Goal: Task Accomplishment & Management: Complete application form

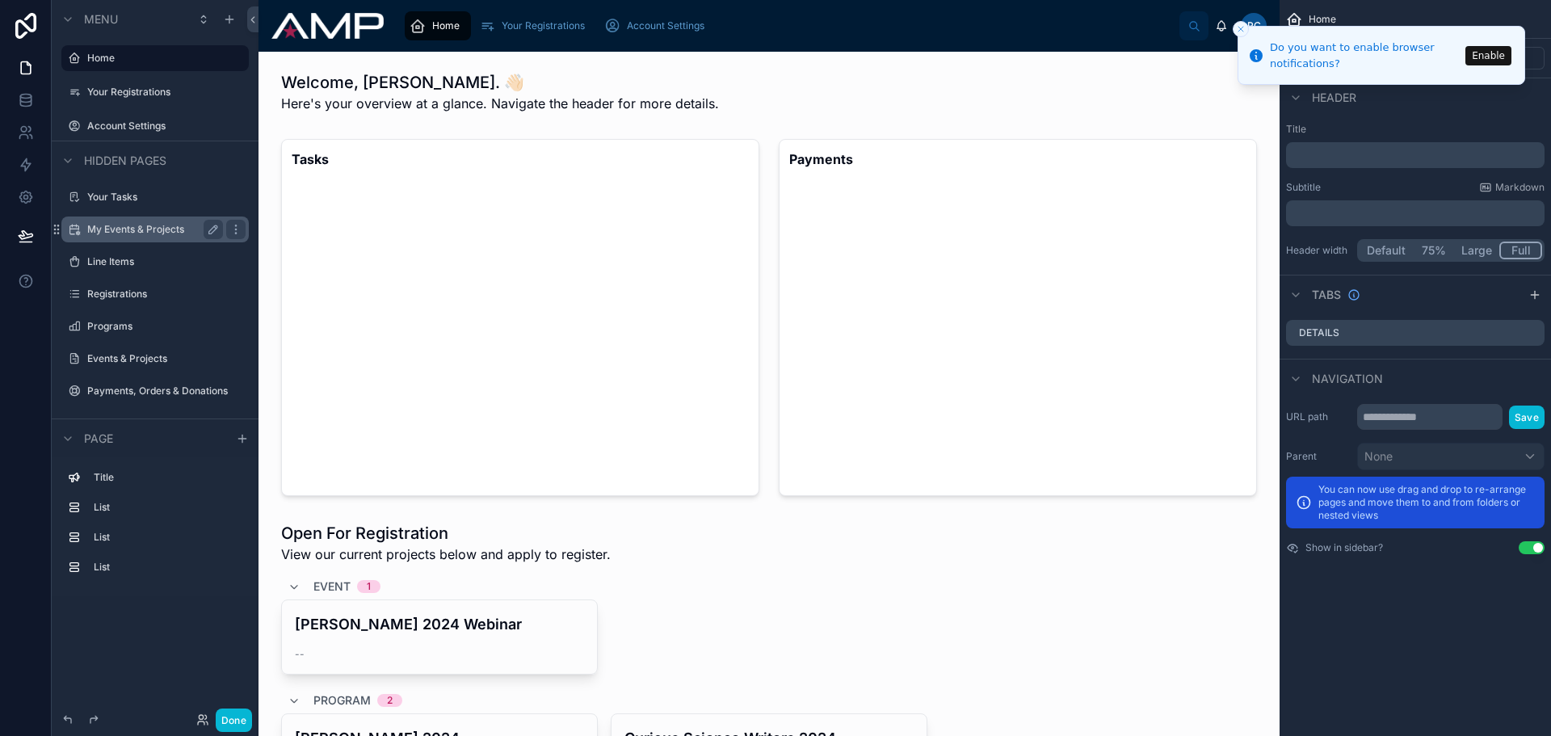
click at [128, 227] on label "My Events & Projects" at bounding box center [151, 229] width 129 height 13
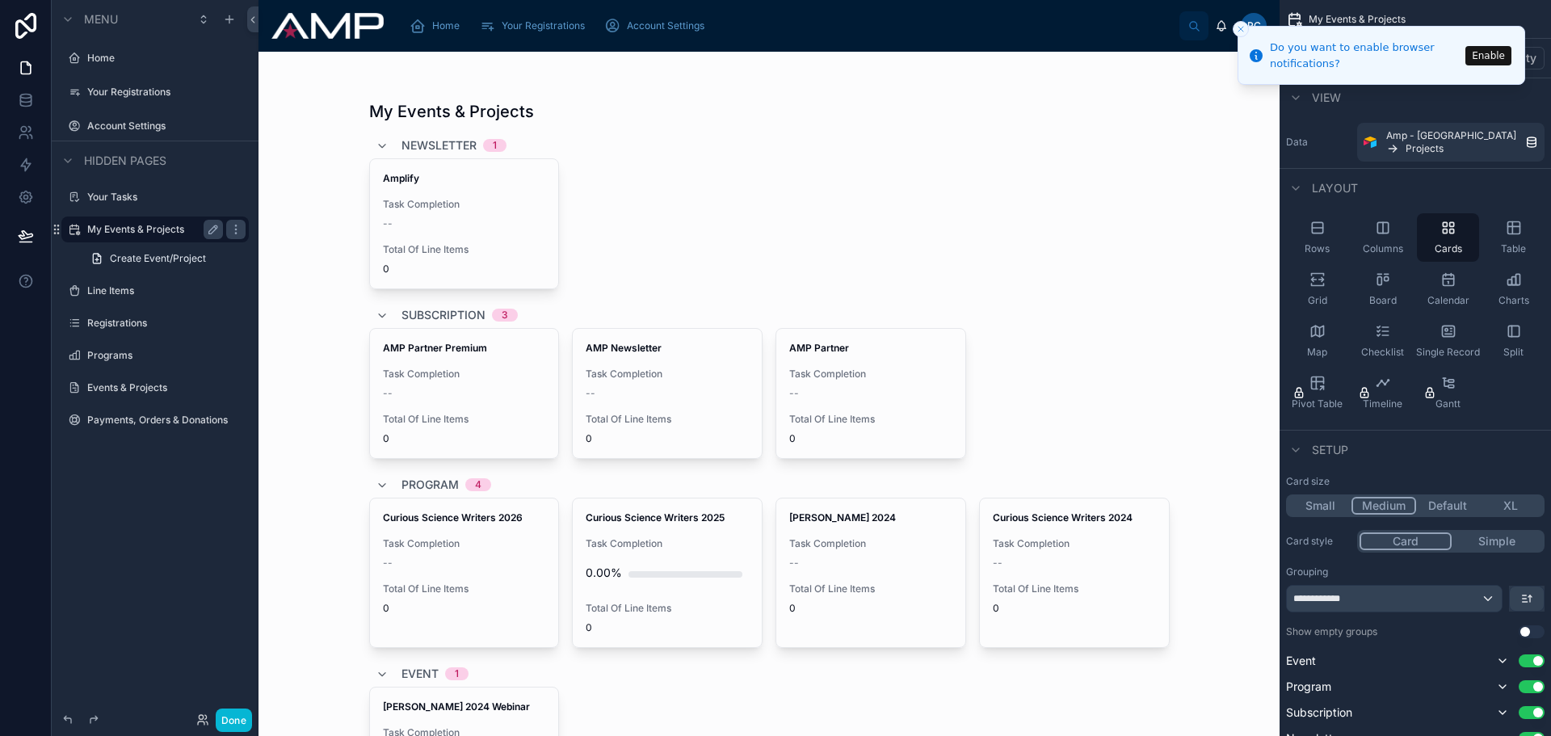
click at [835, 348] on div at bounding box center [769, 496] width 826 height 888
click at [433, 481] on span "Program" at bounding box center [429, 485] width 57 height 16
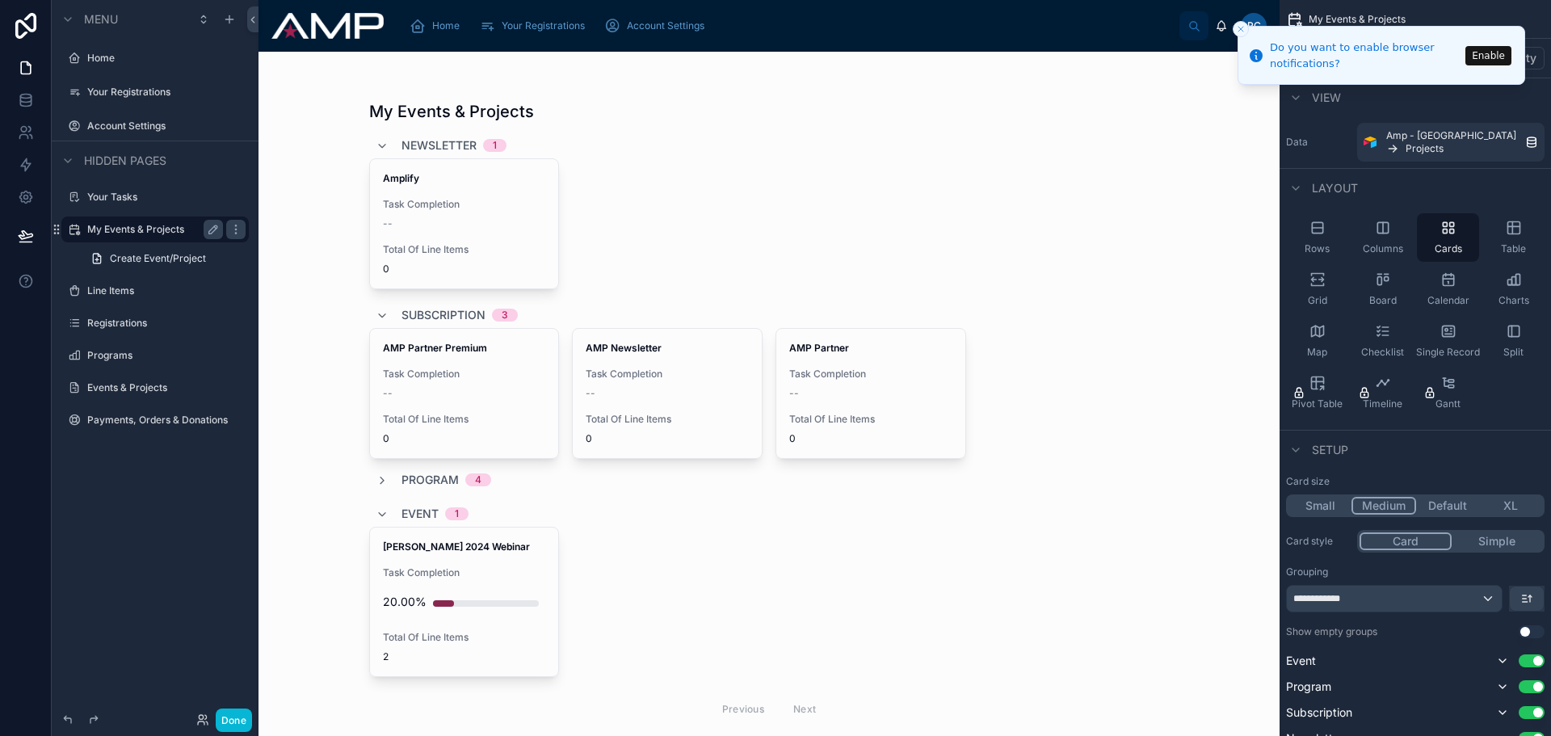
click at [434, 478] on span "Program" at bounding box center [429, 480] width 57 height 16
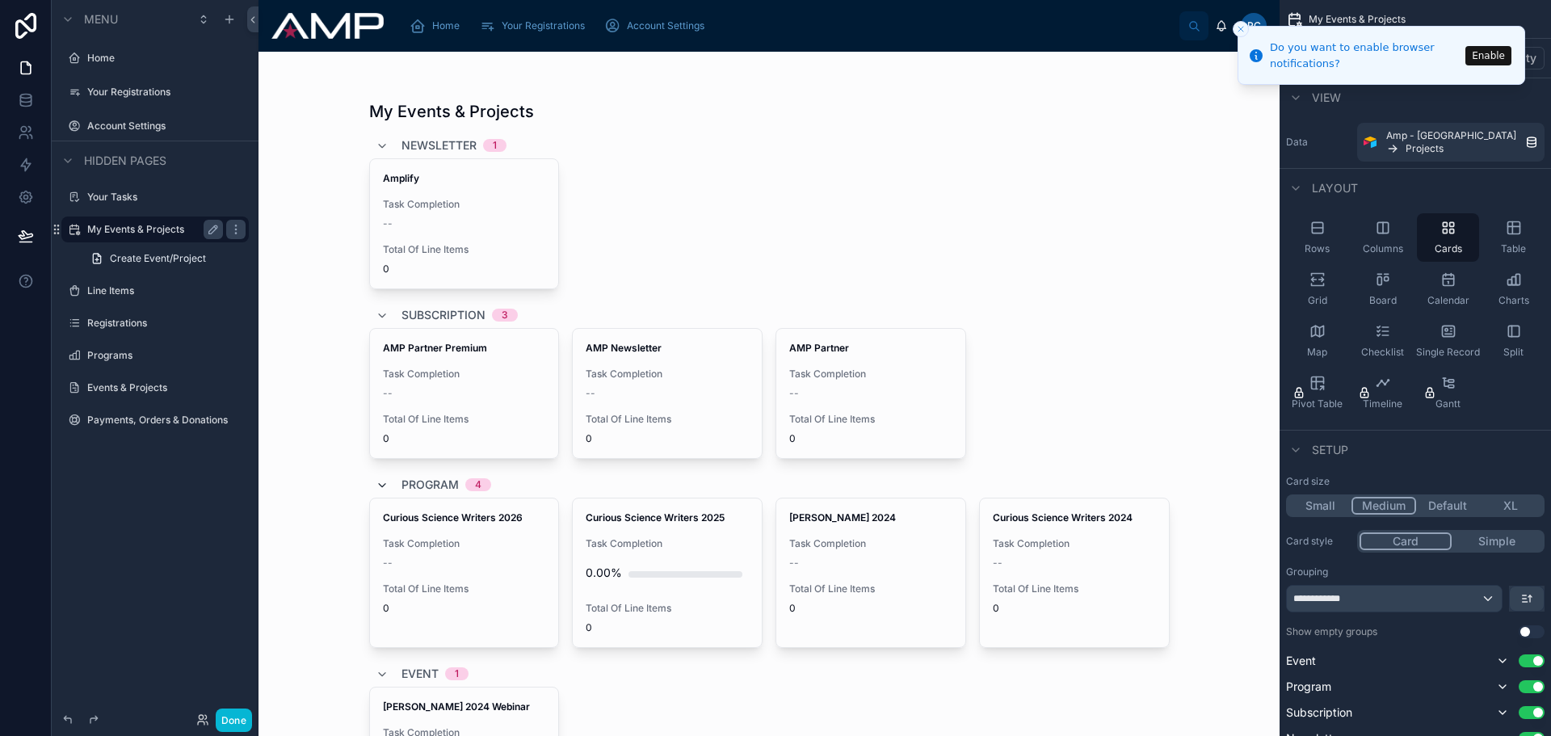
click at [378, 485] on icon at bounding box center [382, 485] width 13 height 13
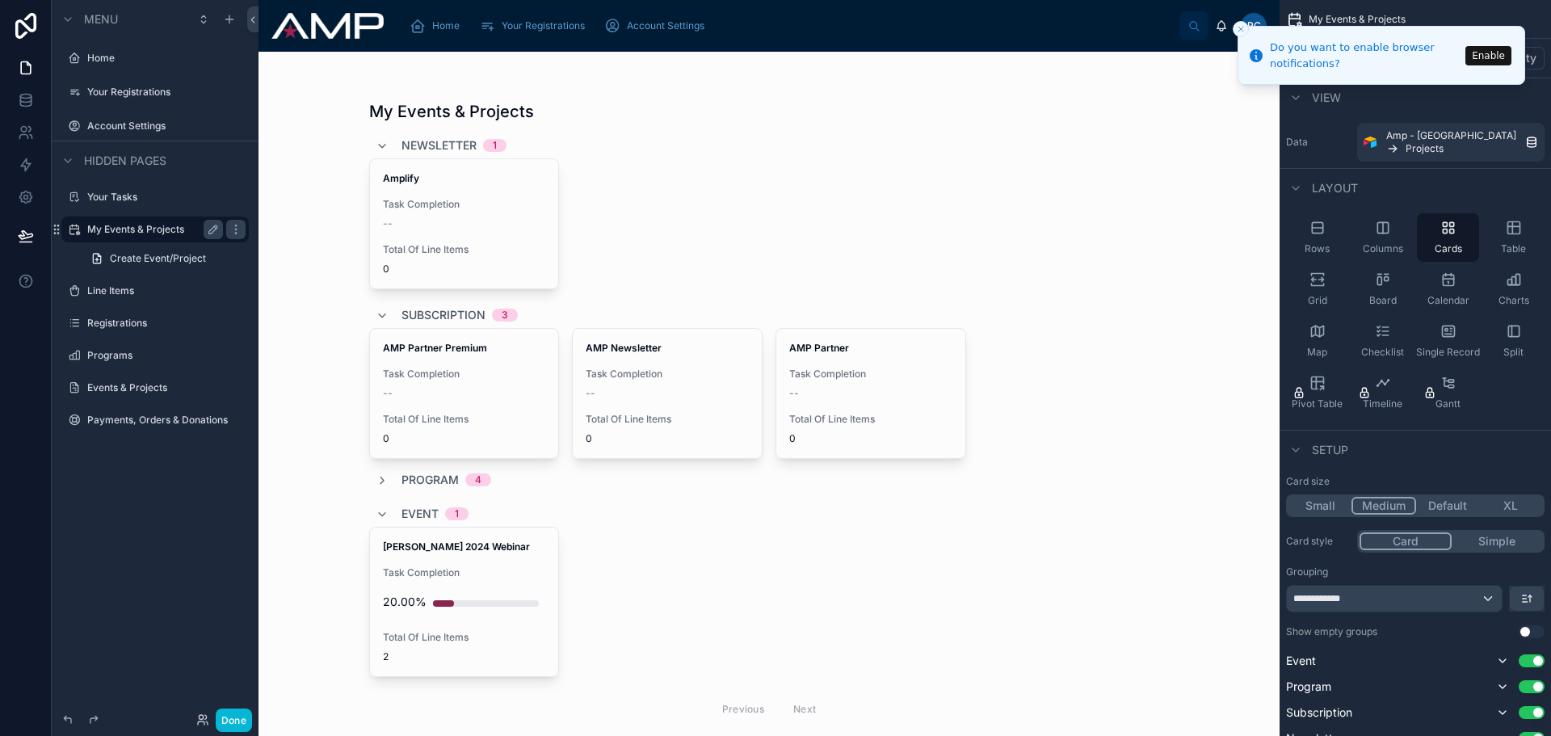
click at [421, 474] on span "Program" at bounding box center [429, 480] width 57 height 16
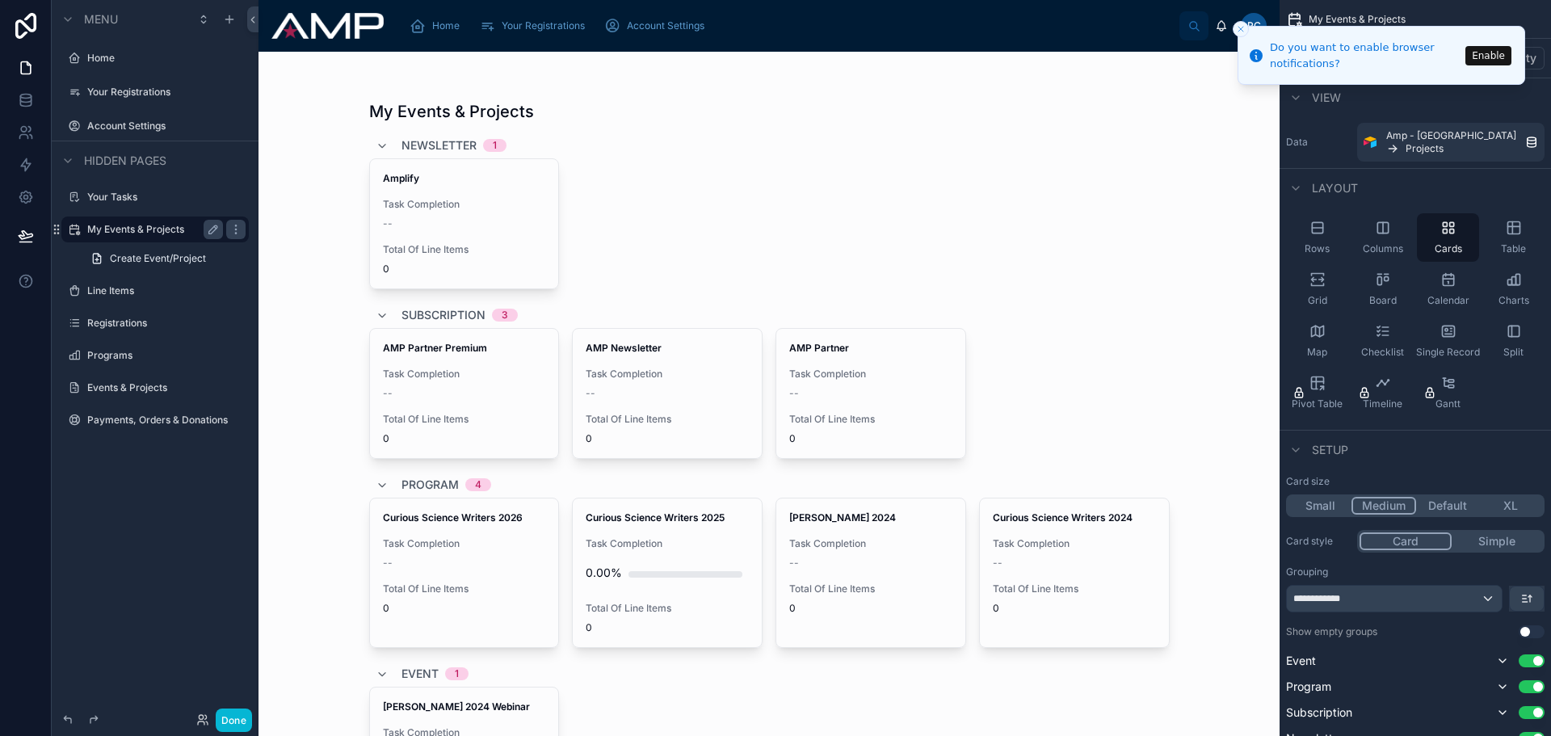
scroll to position [216, 0]
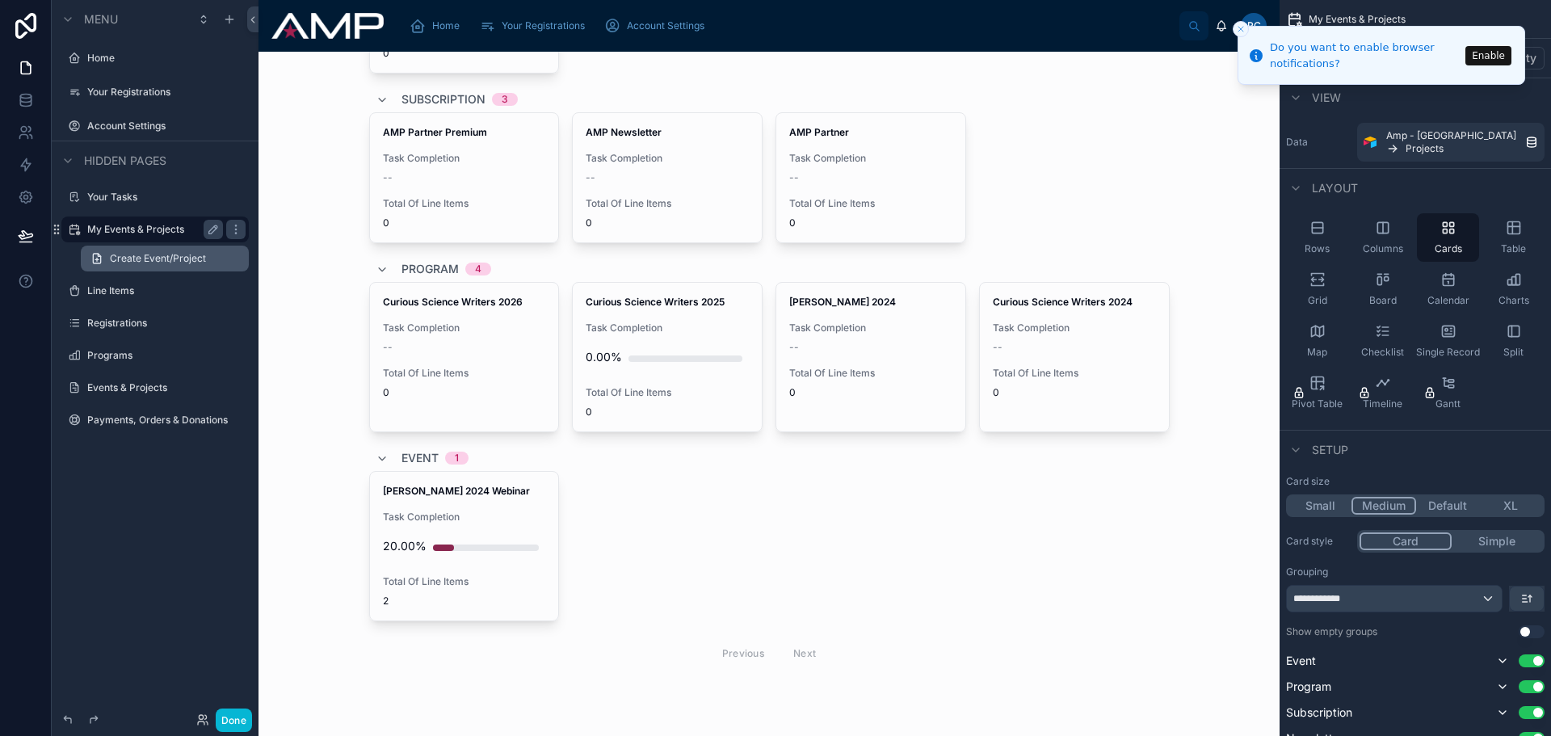
click at [178, 257] on span "Create Event/Project" at bounding box center [158, 258] width 96 height 13
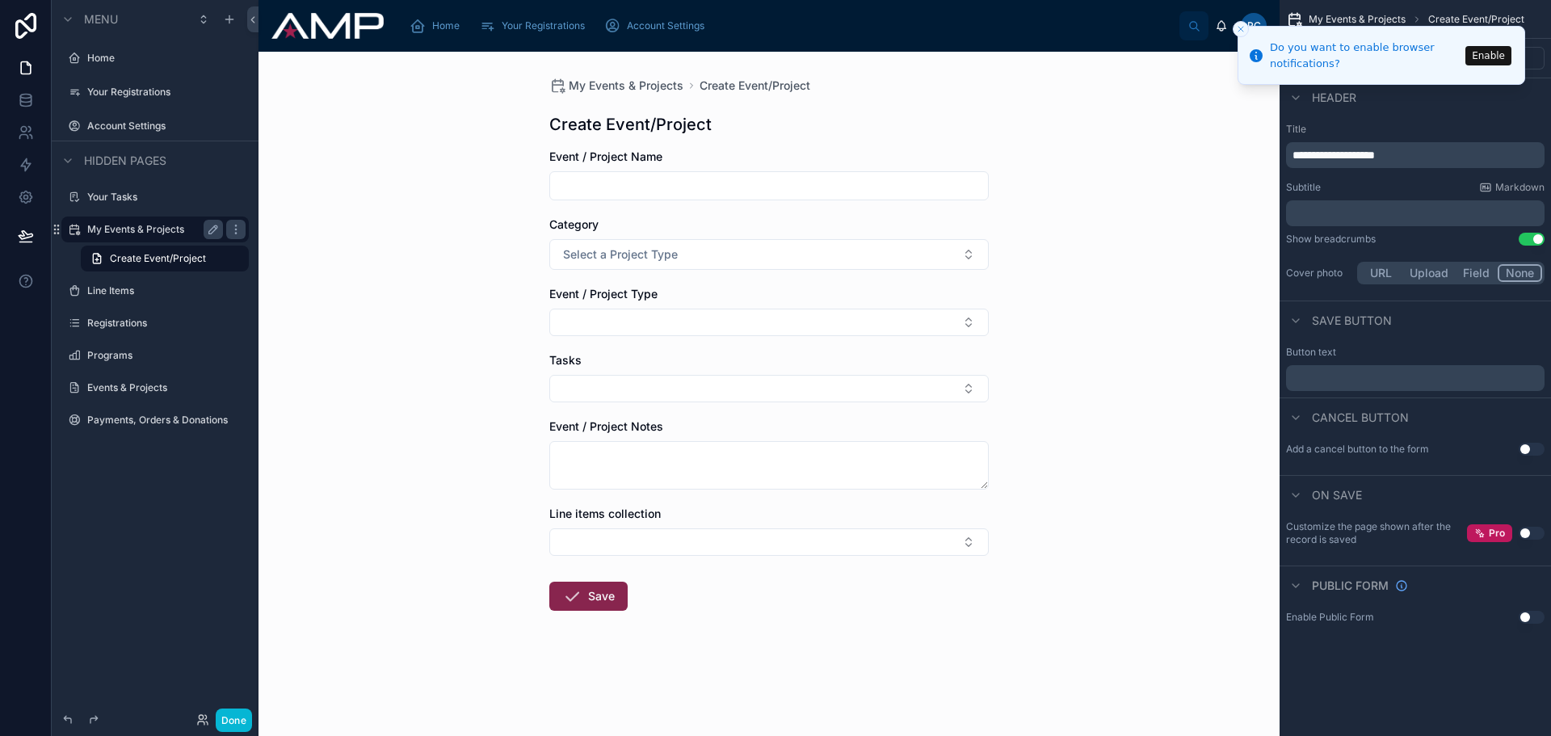
click at [613, 183] on input "text" at bounding box center [769, 185] width 438 height 23
type input "**********"
click at [628, 243] on button "Select a Project Type" at bounding box center [768, 254] width 439 height 31
click at [627, 367] on div "Subscription" at bounding box center [597, 367] width 57 height 15
click at [656, 319] on button "Select Button" at bounding box center [768, 322] width 439 height 27
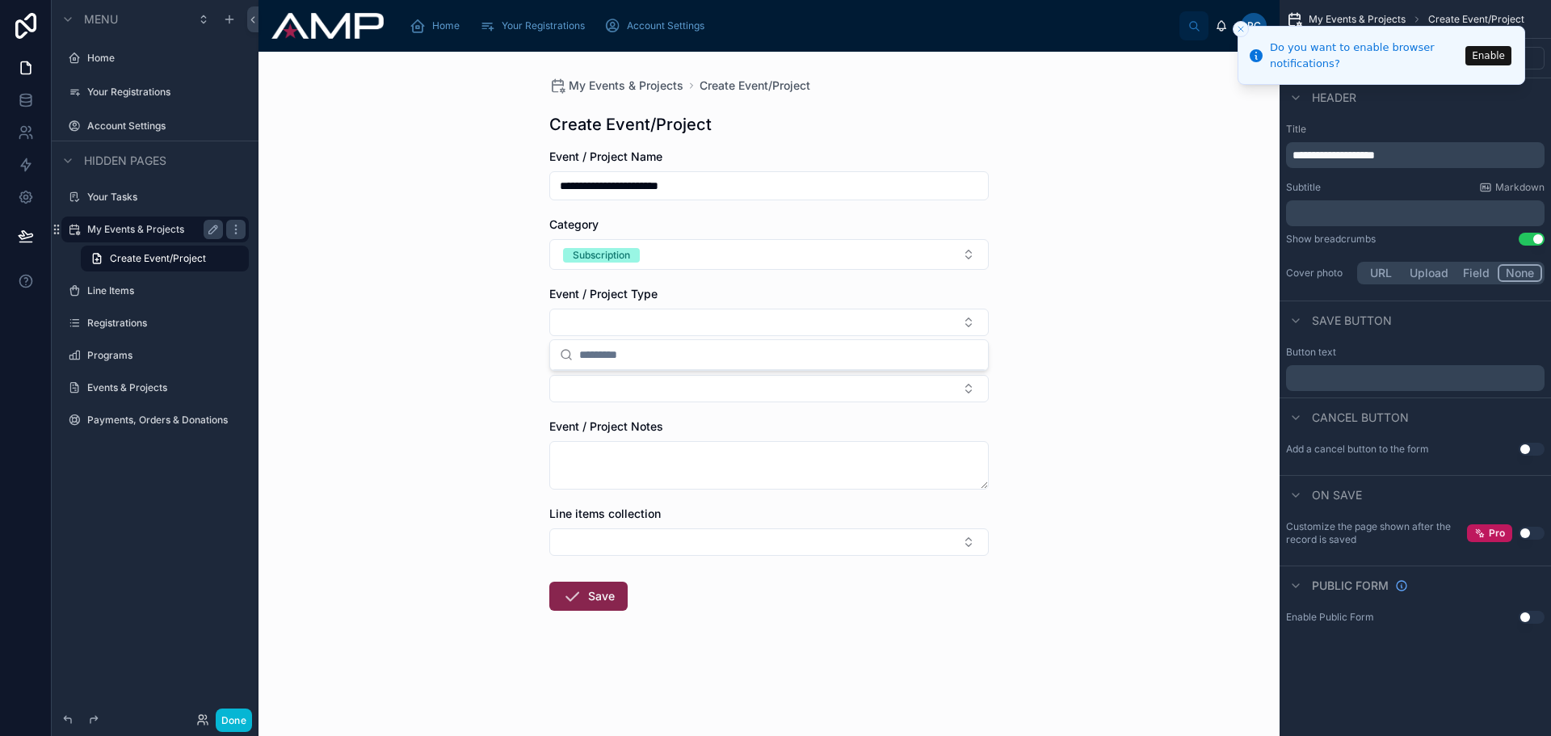
click at [1067, 384] on div "**********" at bounding box center [768, 394] width 1021 height 684
click at [745, 384] on button "Select Button" at bounding box center [768, 388] width 439 height 27
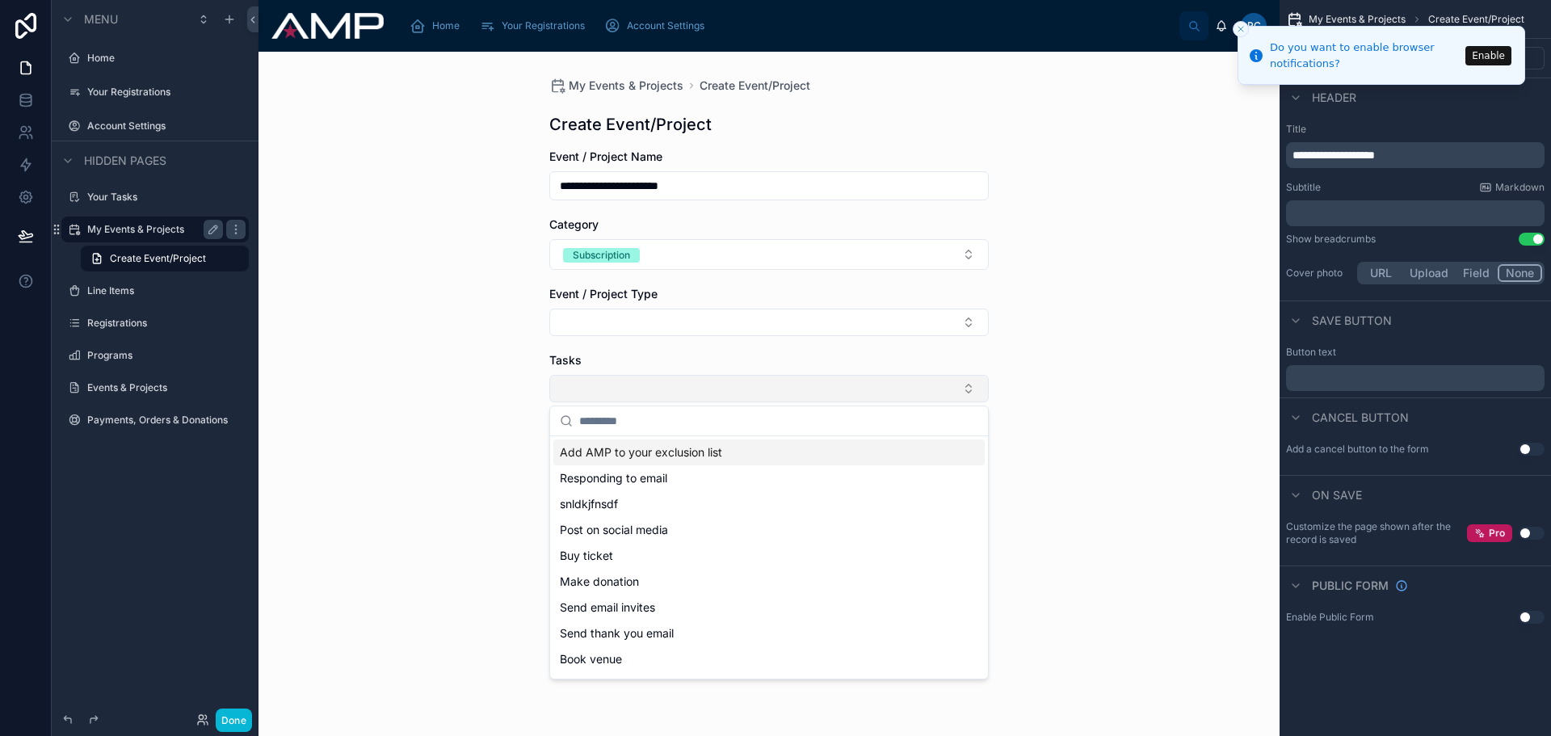
click at [745, 384] on button "Select Button" at bounding box center [768, 388] width 439 height 27
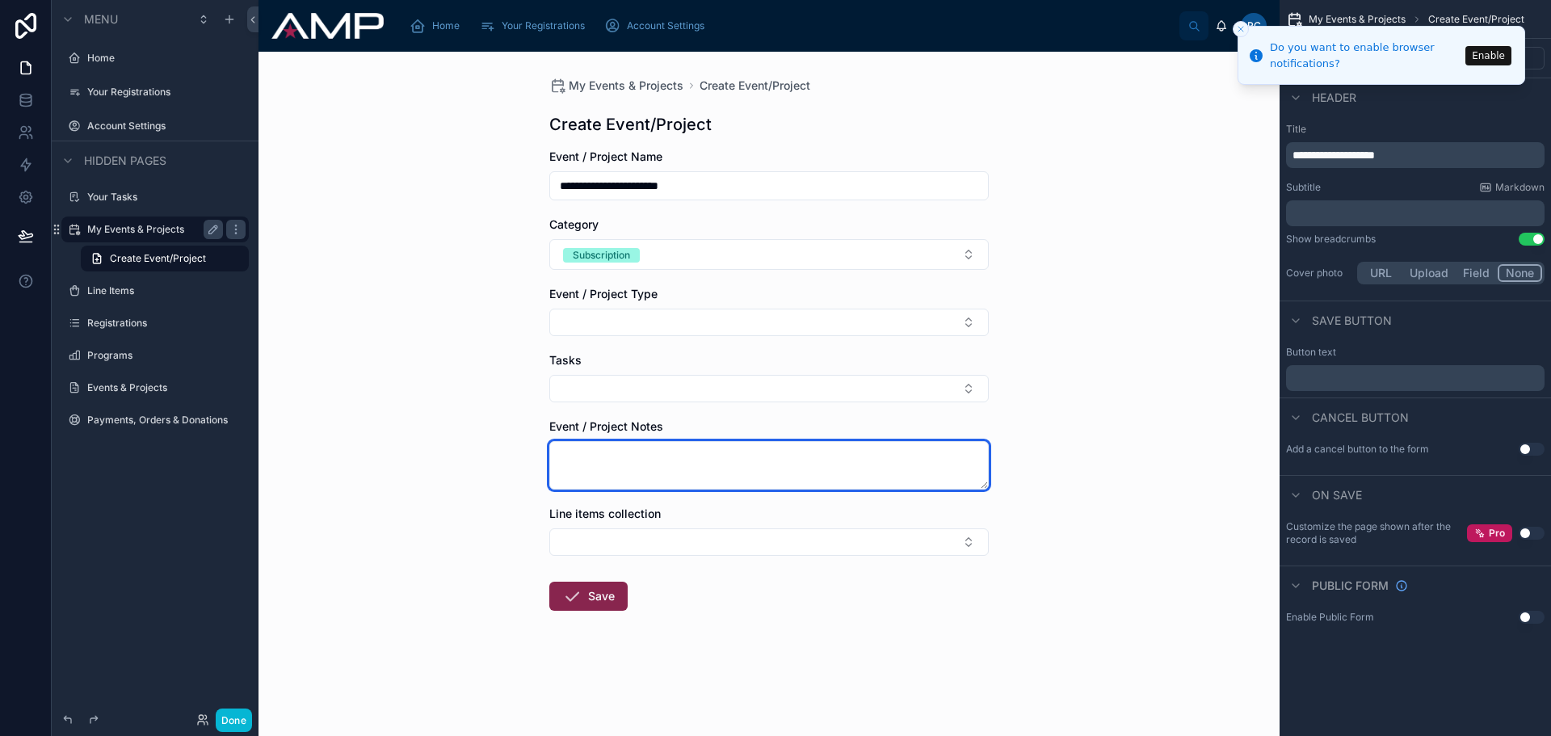
click at [825, 451] on textarea at bounding box center [768, 465] width 439 height 48
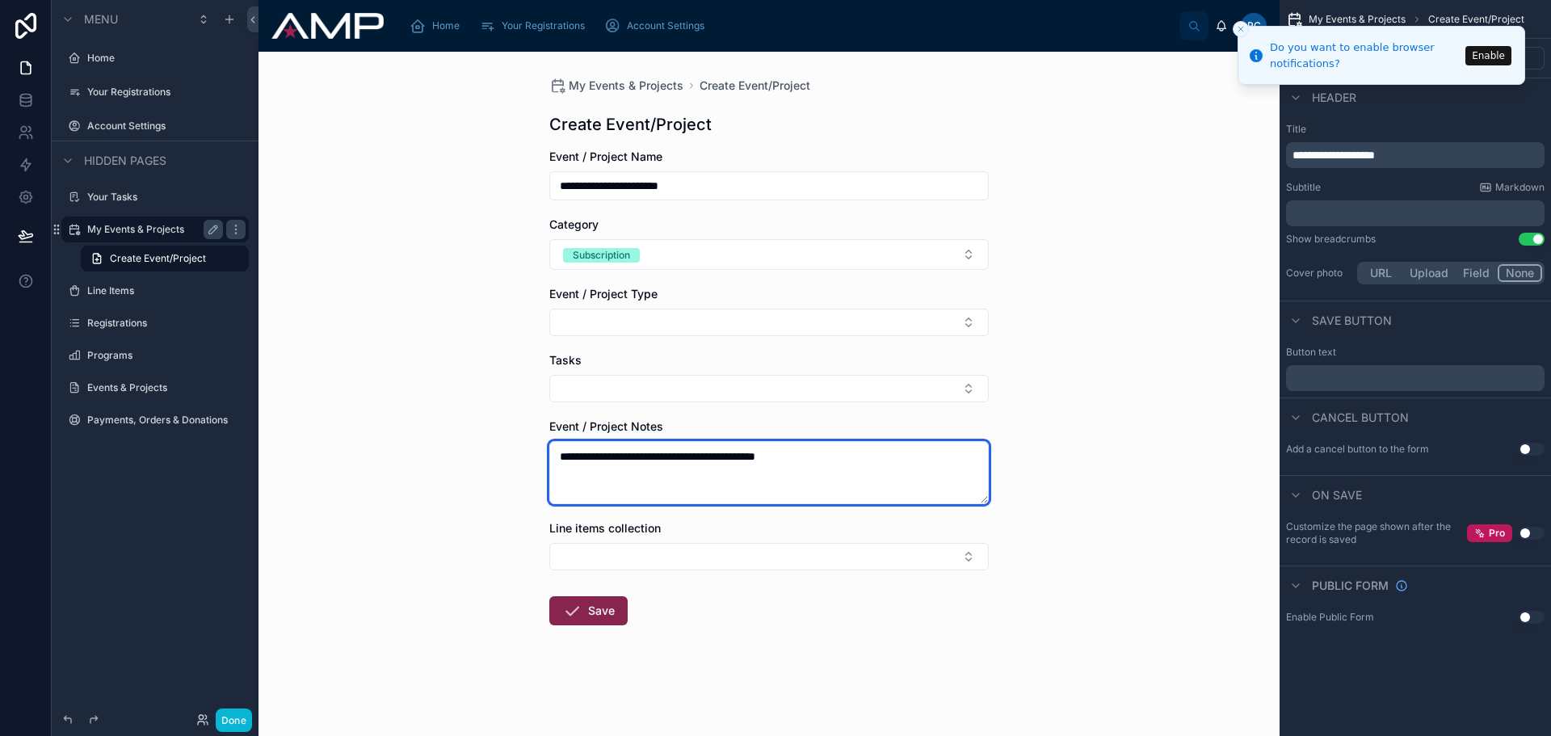
type textarea "**********"
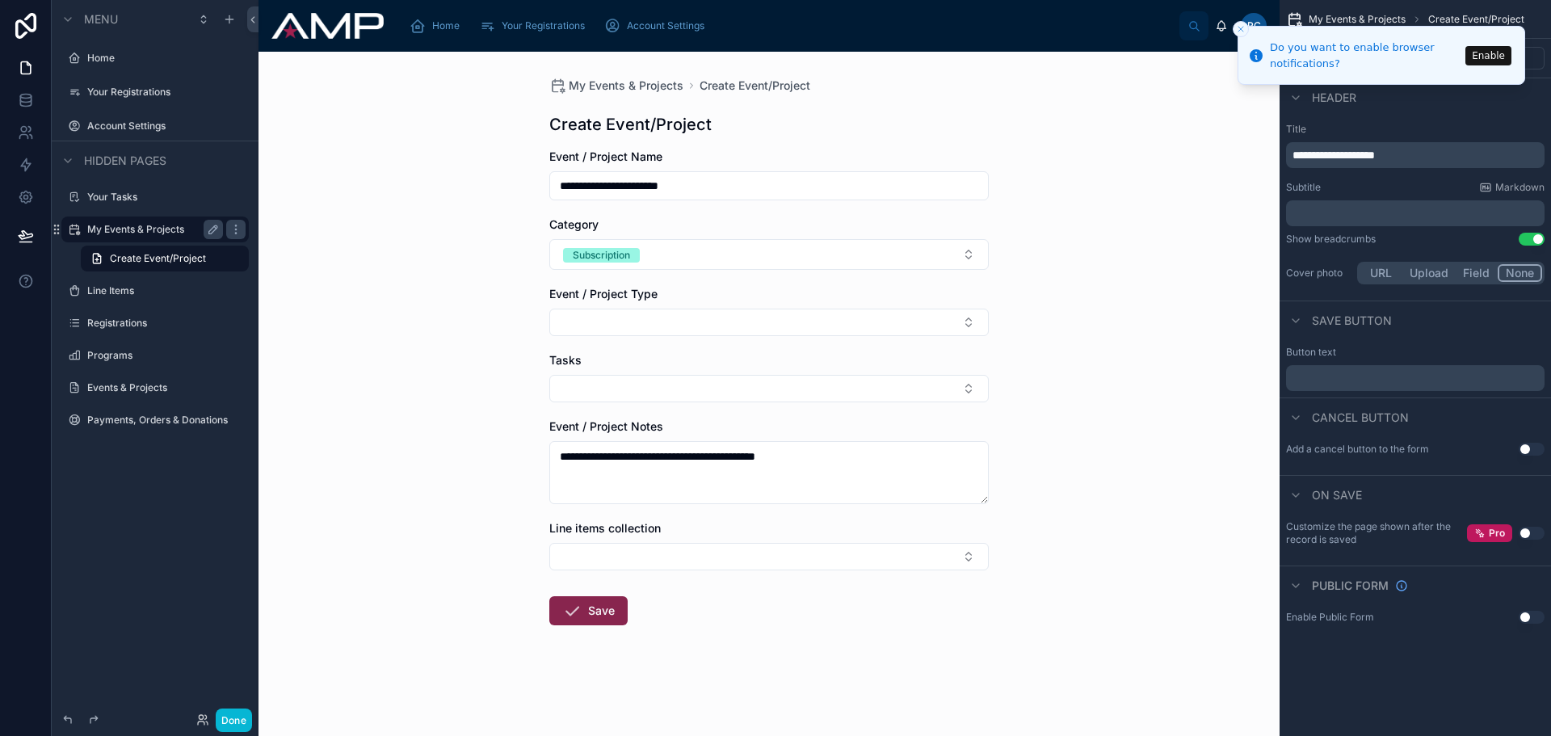
click at [909, 514] on form "**********" at bounding box center [768, 439] width 439 height 580
click at [594, 613] on button "Save" at bounding box center [588, 610] width 78 height 29
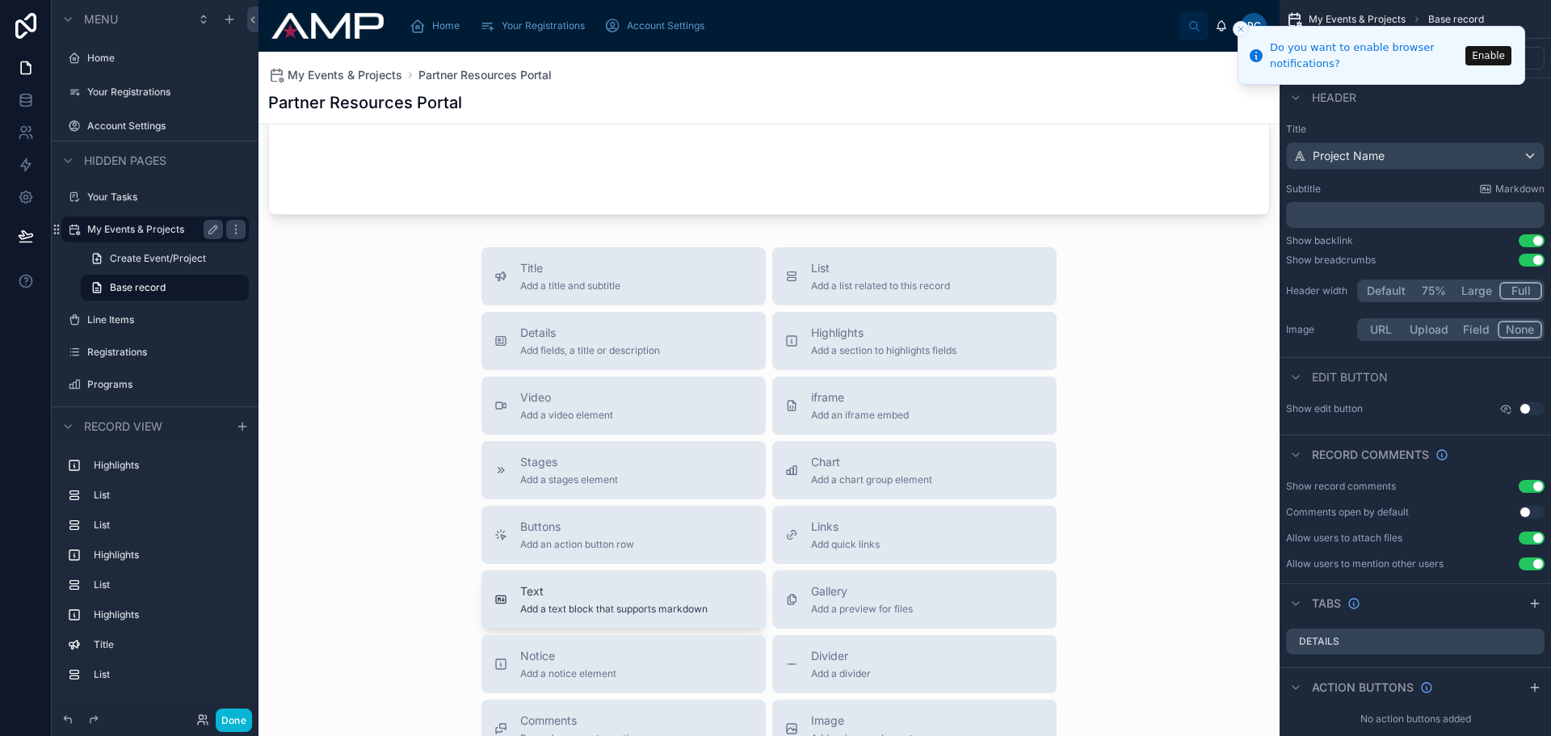
scroll to position [1493, 0]
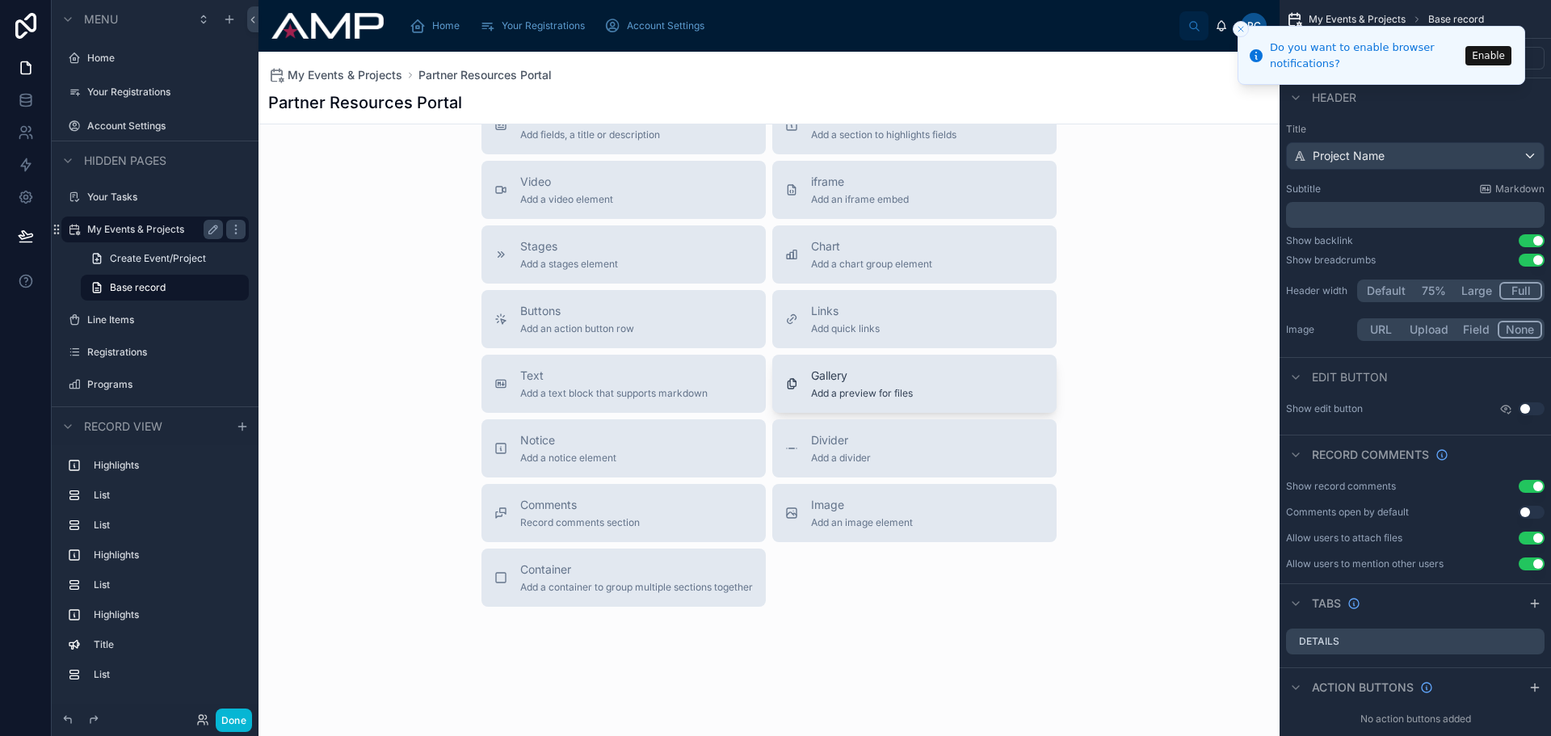
click at [893, 384] on div "Gallery Add a preview for files" at bounding box center [862, 383] width 102 height 32
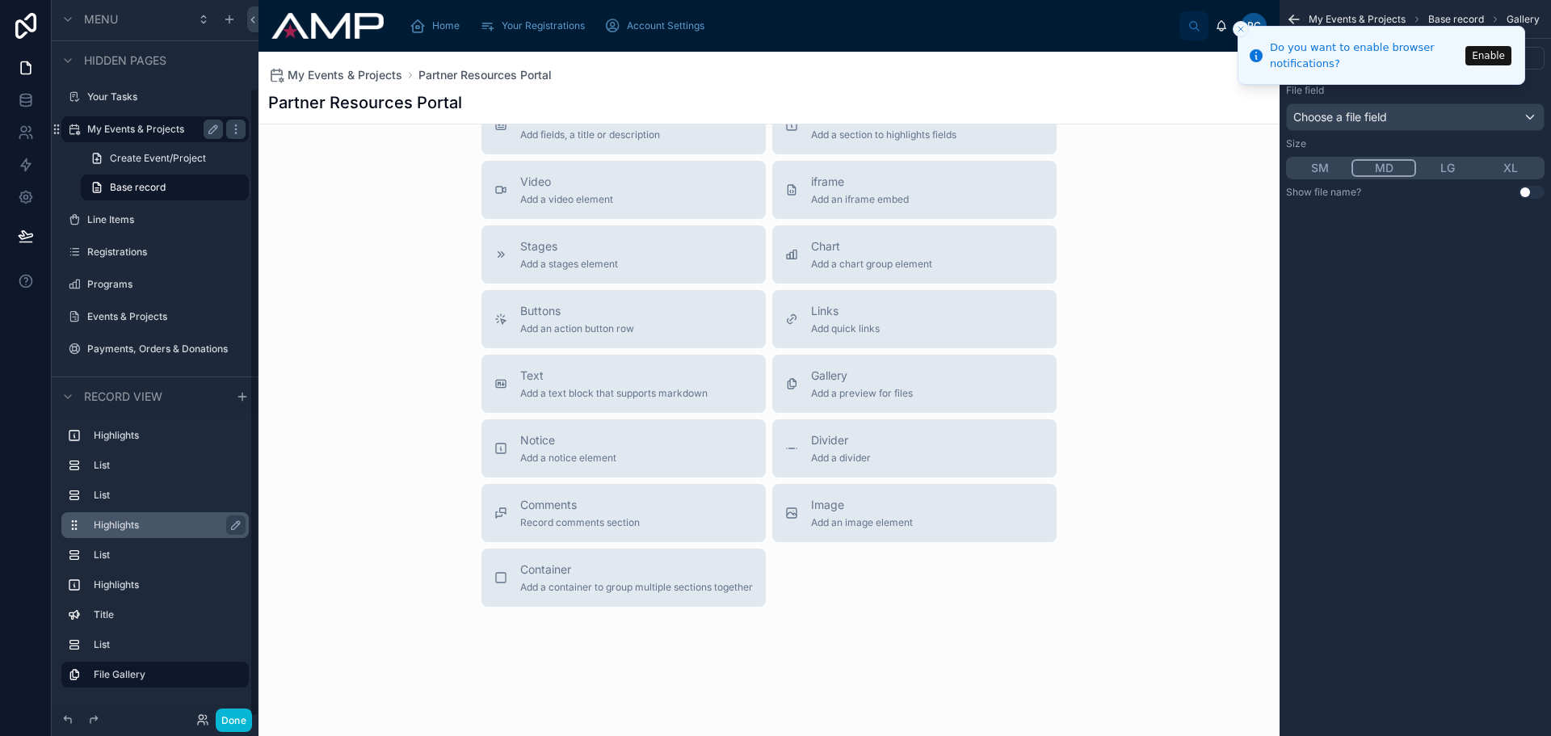
scroll to position [0, 0]
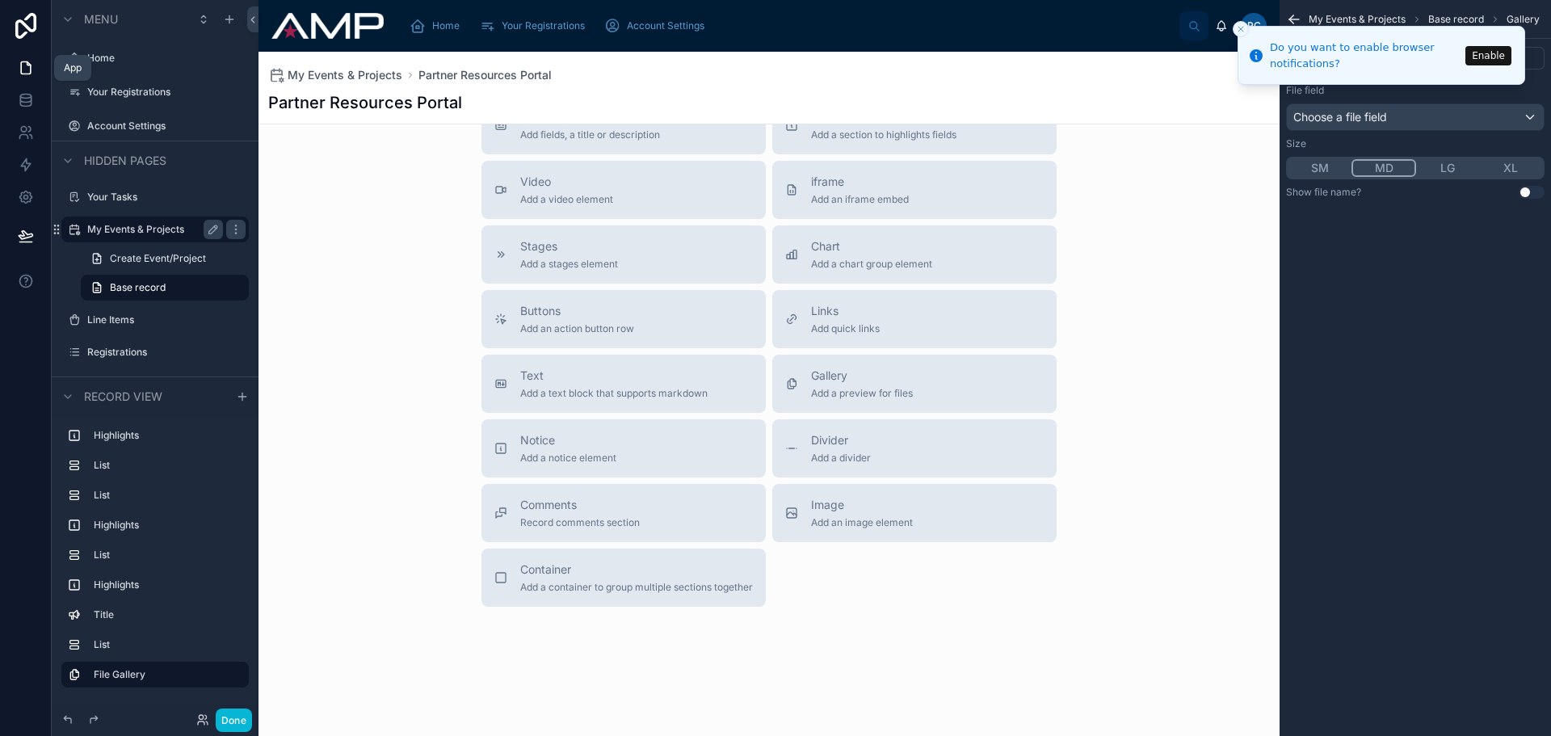
click at [23, 65] on icon at bounding box center [26, 68] width 16 height 16
click at [23, 66] on icon at bounding box center [26, 68] width 16 height 16
click at [94, 61] on label "Home" at bounding box center [151, 58] width 129 height 13
